Goal: Information Seeking & Learning: Learn about a topic

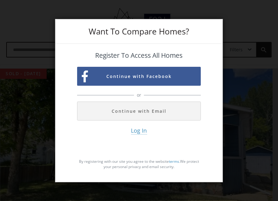
click at [139, 128] on span "Log In" at bounding box center [139, 131] width 16 height 8
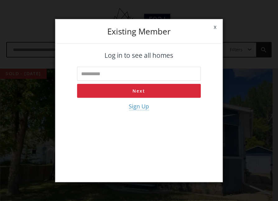
click at [214, 26] on link "x" at bounding box center [215, 26] width 15 height 17
